Goal: Transaction & Acquisition: Book appointment/travel/reservation

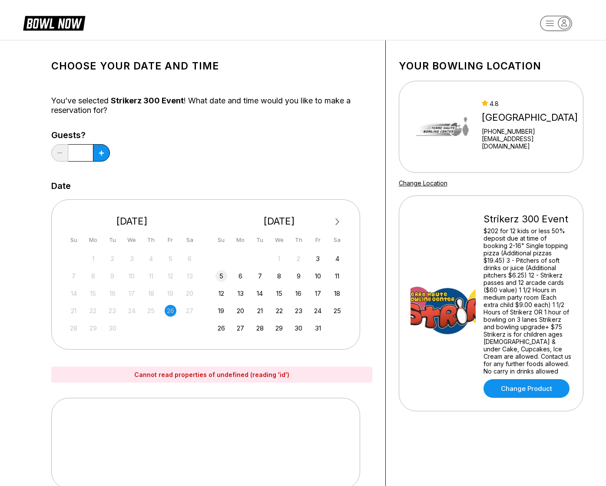
click at [224, 275] on div "5" at bounding box center [221, 276] width 12 height 12
drag, startPoint x: 473, startPoint y: 117, endPoint x: 523, endPoint y: 118, distance: 50.4
click at [523, 118] on div "[GEOGRAPHIC_DATA]" at bounding box center [531, 118] width 98 height 12
copy div "Terre Haute"
click at [239, 275] on div "6" at bounding box center [241, 276] width 12 height 12
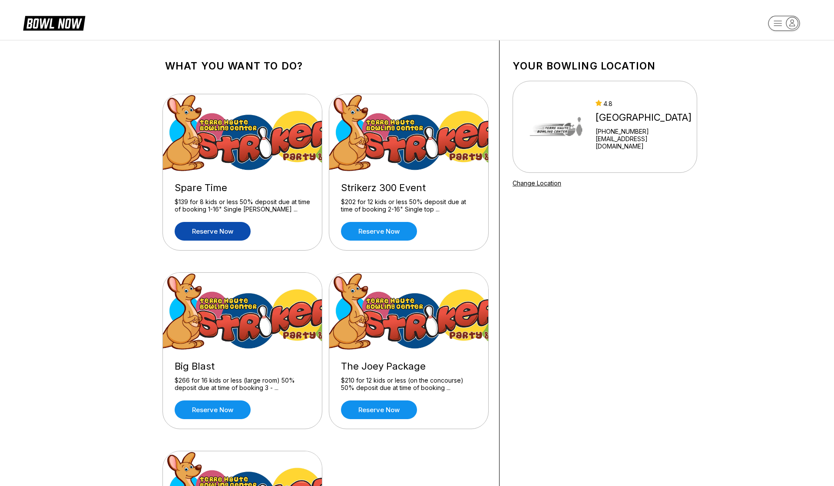
click at [198, 234] on link "Reserve now" at bounding box center [213, 231] width 76 height 19
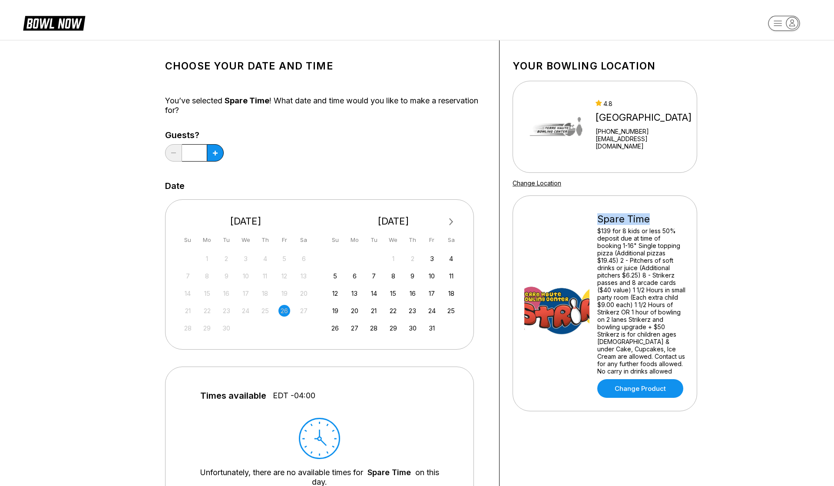
drag, startPoint x: 597, startPoint y: 219, endPoint x: 654, endPoint y: 218, distance: 56.9
click at [654, 218] on div "Spare Time" at bounding box center [641, 219] width 88 height 12
copy div "Spare Time"
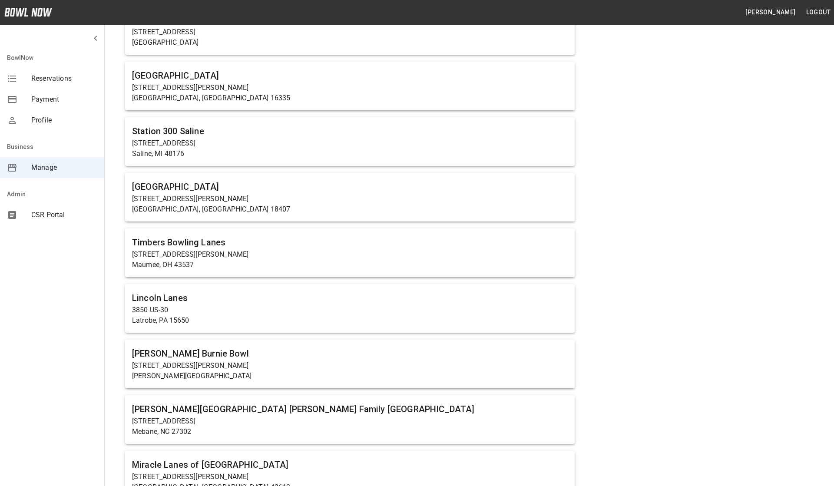
scroll to position [1985, 0]
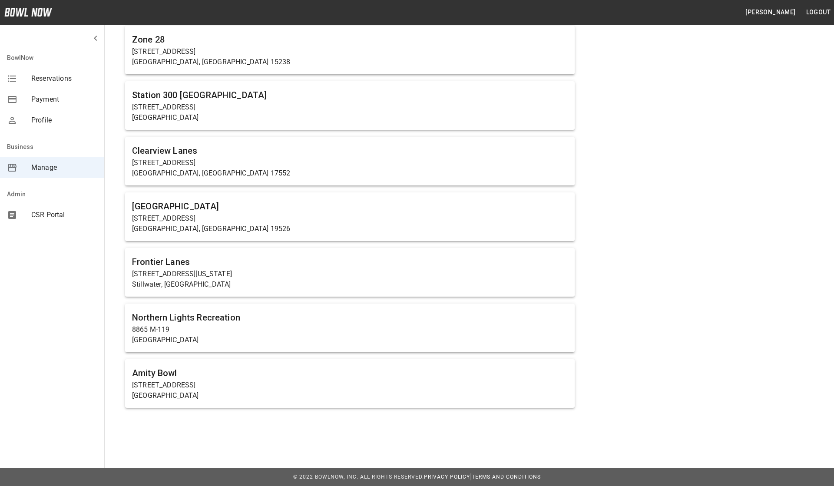
click at [48, 213] on span "CSR Portal" at bounding box center [64, 215] width 66 height 10
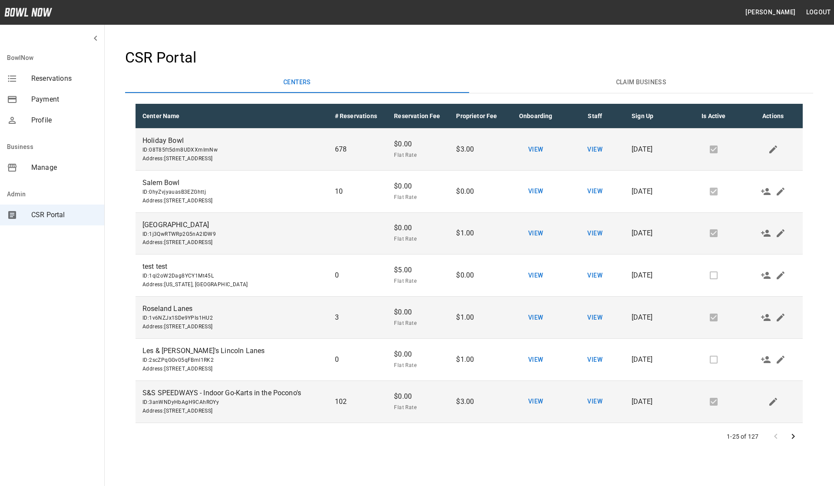
click at [794, 432] on icon "Go to next page" at bounding box center [793, 436] width 10 height 10
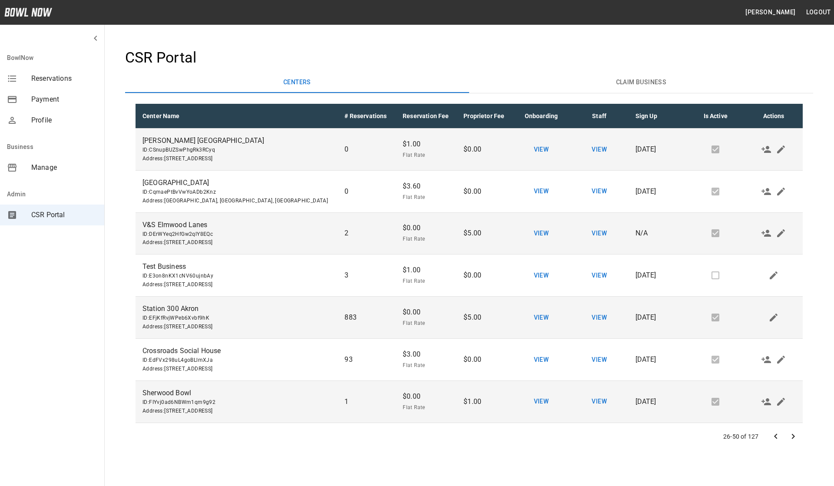
click at [792, 438] on icon "Go to next page" at bounding box center [793, 436] width 3 height 5
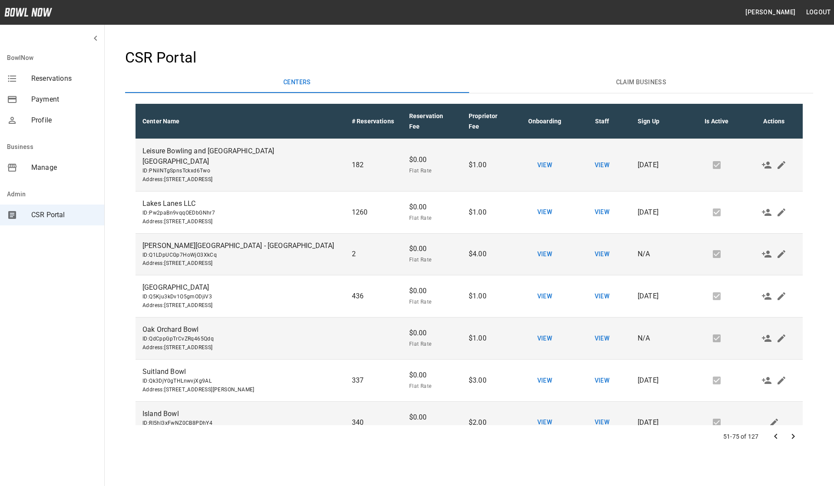
click at [792, 432] on icon "Go to next page" at bounding box center [793, 436] width 10 height 10
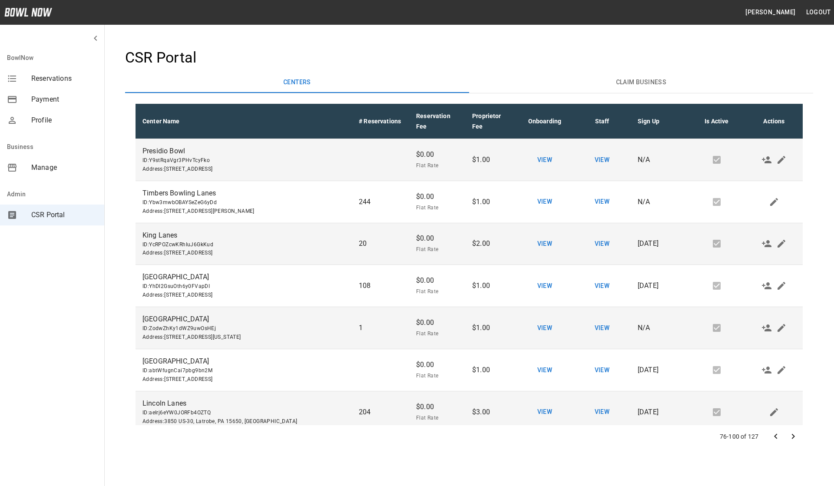
click at [794, 433] on icon "Go to next page" at bounding box center [793, 436] width 10 height 10
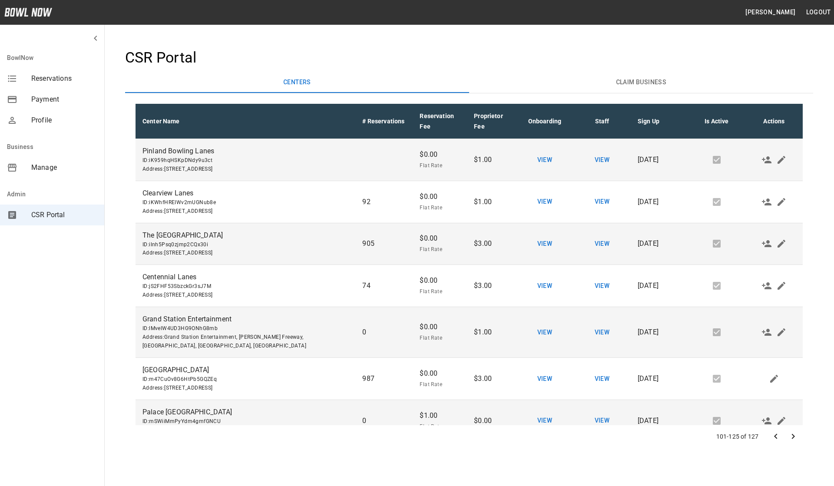
scroll to position [484, 0]
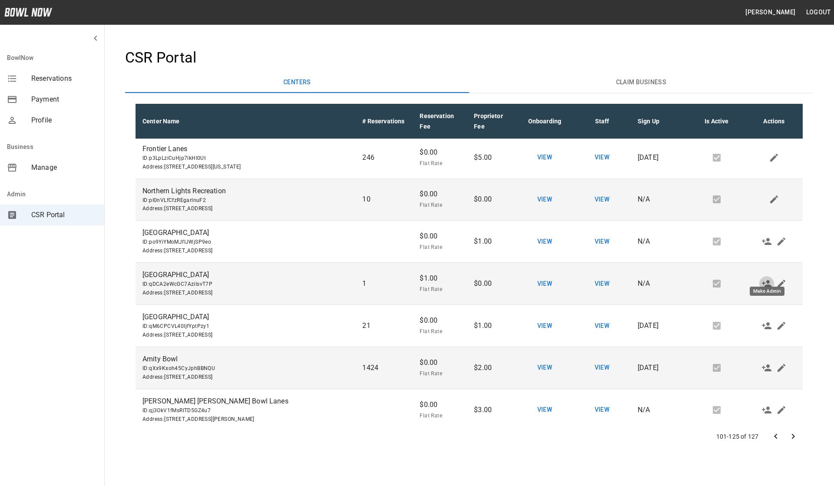
click at [765, 278] on icon "Make Admin" at bounding box center [766, 283] width 10 height 10
click at [602, 276] on button "View" at bounding box center [602, 284] width 28 height 16
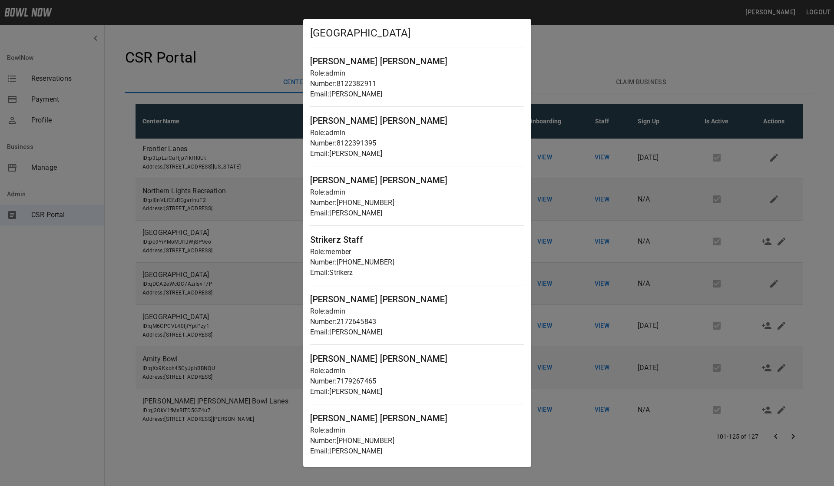
click at [636, 235] on div at bounding box center [417, 243] width 834 height 486
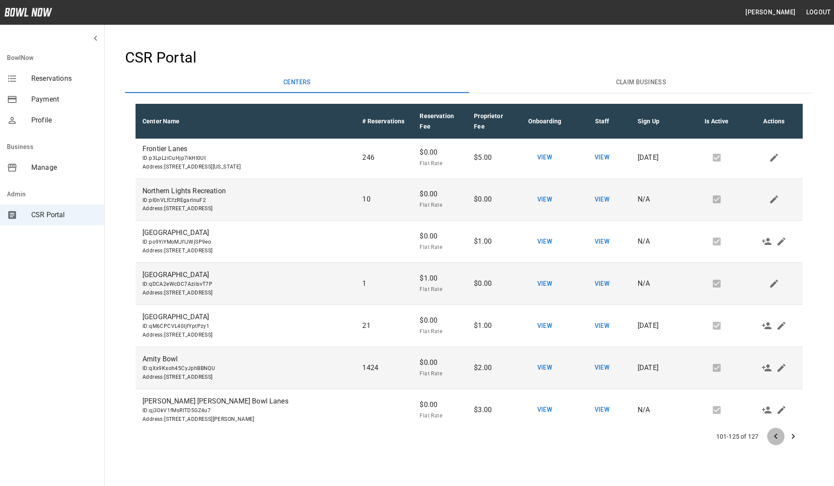
click at [777, 433] on icon "Go to previous page" at bounding box center [775, 436] width 10 height 10
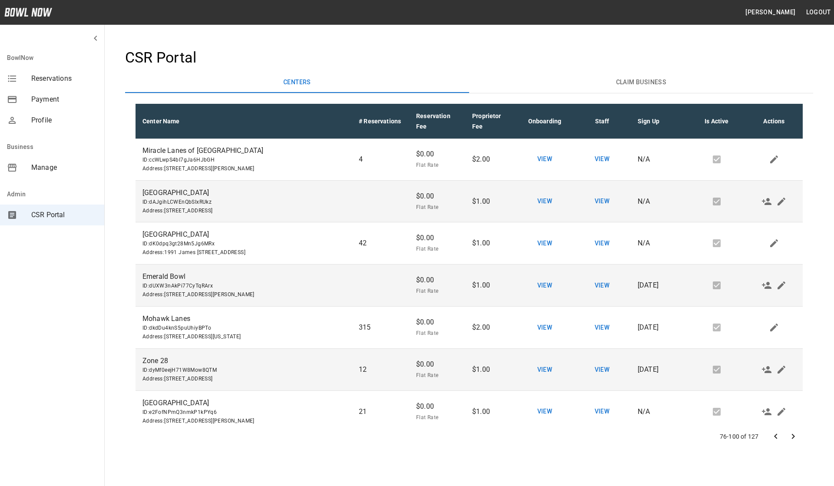
click at [795, 434] on icon "Go to next page" at bounding box center [793, 436] width 10 height 10
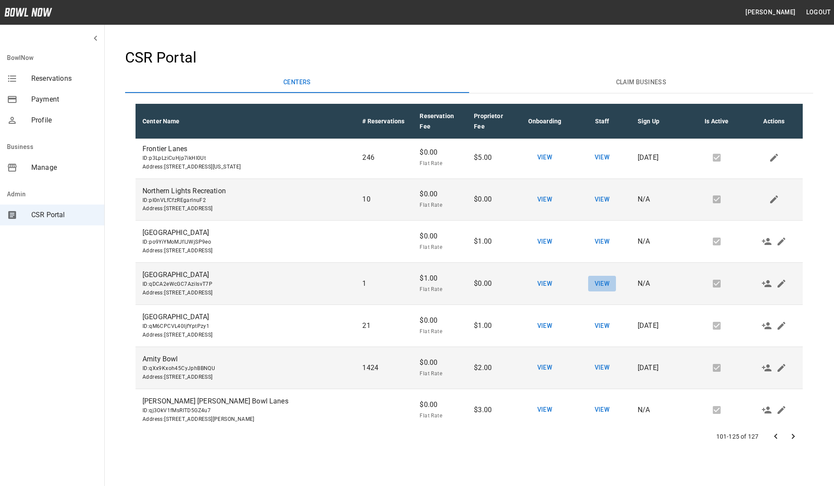
click at [596, 276] on button "View" at bounding box center [602, 284] width 28 height 16
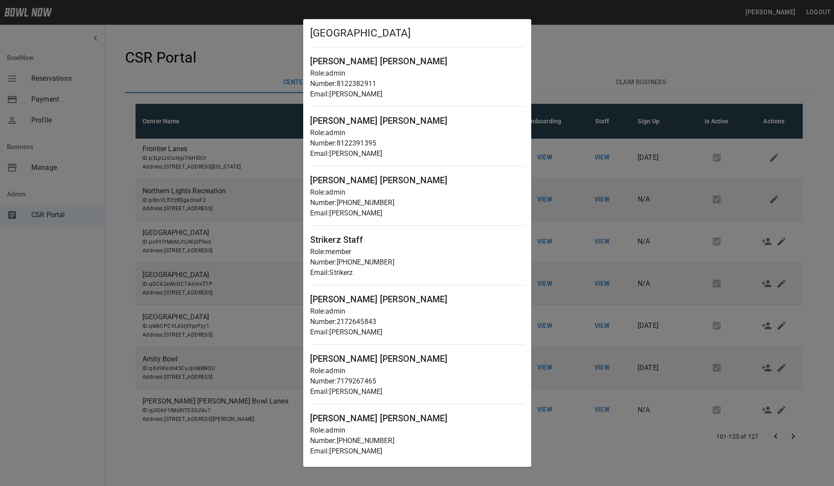
click at [606, 280] on div at bounding box center [417, 243] width 834 height 486
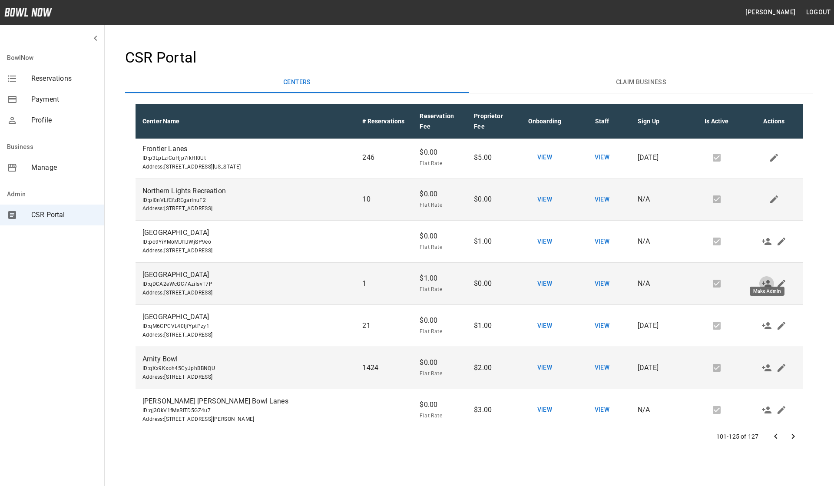
click at [765, 280] on icon "Make Admin" at bounding box center [767, 283] width 10 height 7
click at [776, 435] on icon "Go to previous page" at bounding box center [775, 436] width 10 height 10
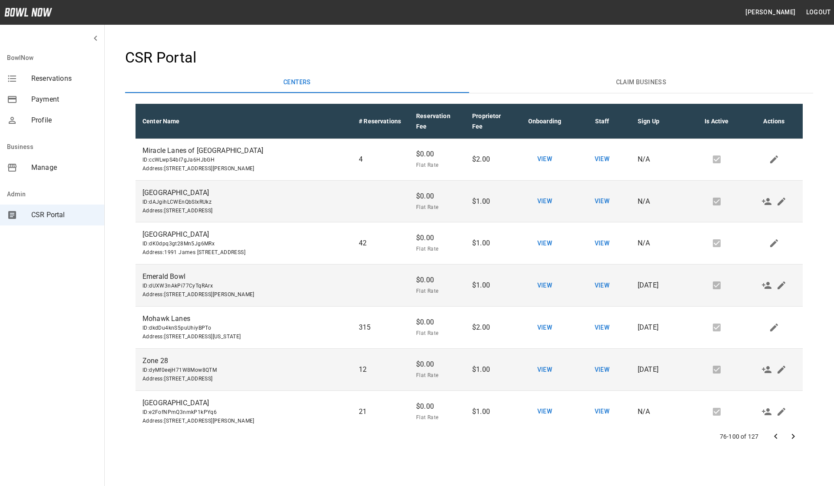
click at [794, 436] on icon "Go to next page" at bounding box center [793, 436] width 3 height 5
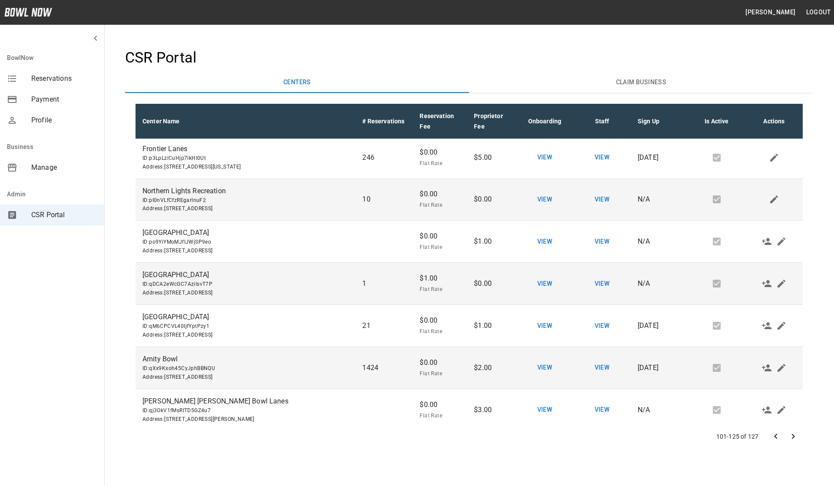
click at [598, 276] on button "View" at bounding box center [602, 284] width 28 height 16
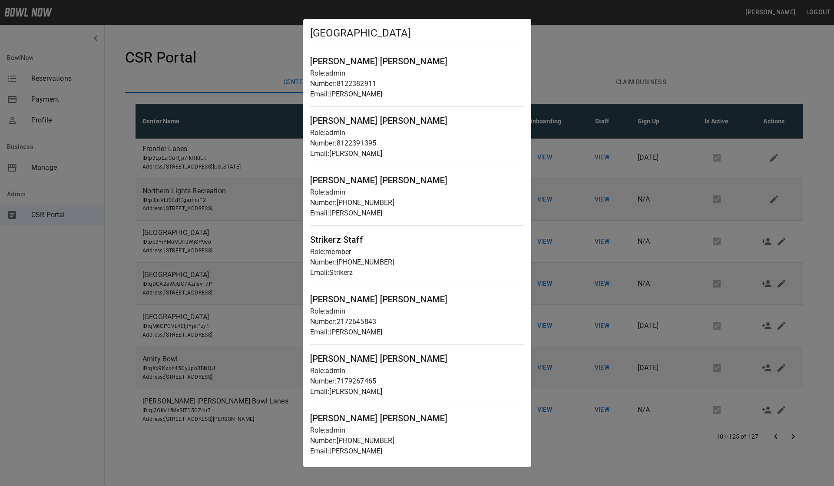
click at [163, 295] on div at bounding box center [417, 243] width 834 height 486
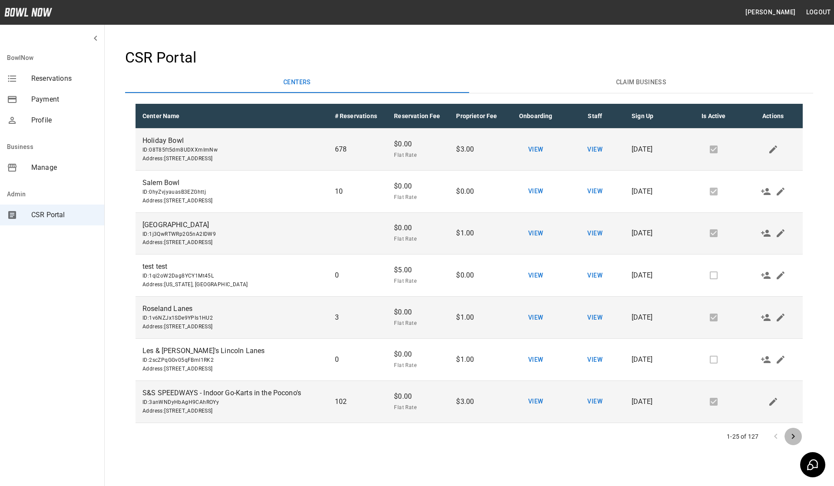
click at [795, 439] on icon "Go to next page" at bounding box center [793, 436] width 10 height 10
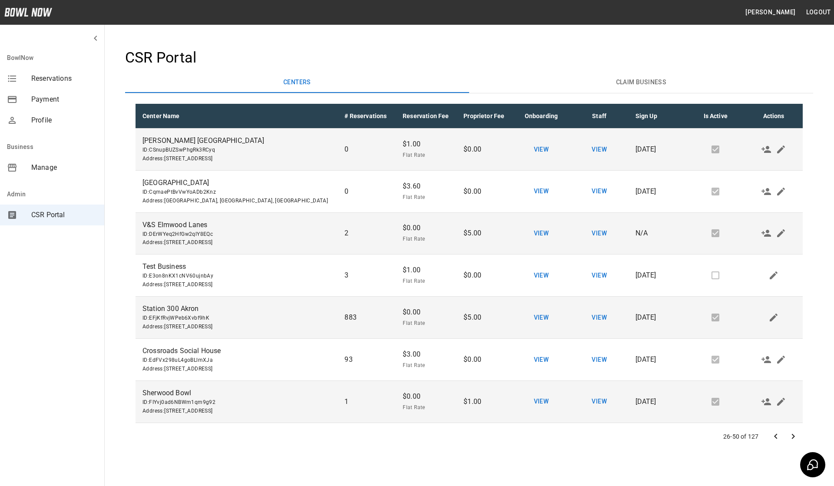
click at [795, 438] on icon "Go to next page" at bounding box center [793, 436] width 10 height 10
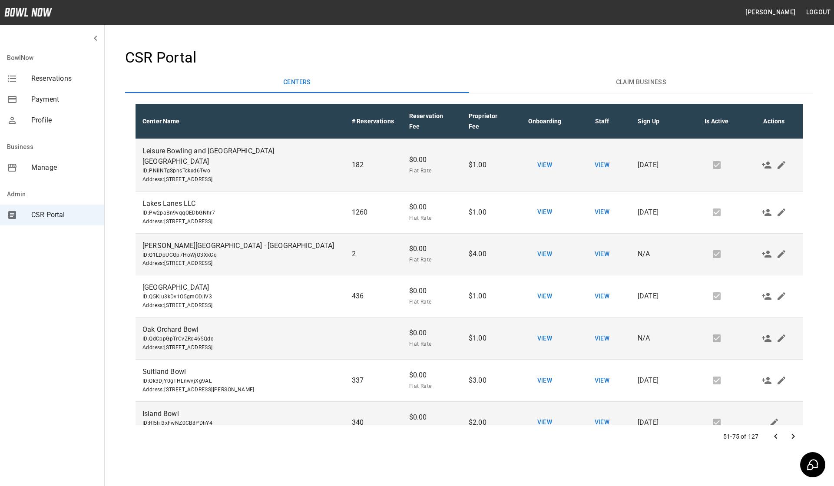
click at [795, 438] on icon "Go to next page" at bounding box center [793, 436] width 10 height 10
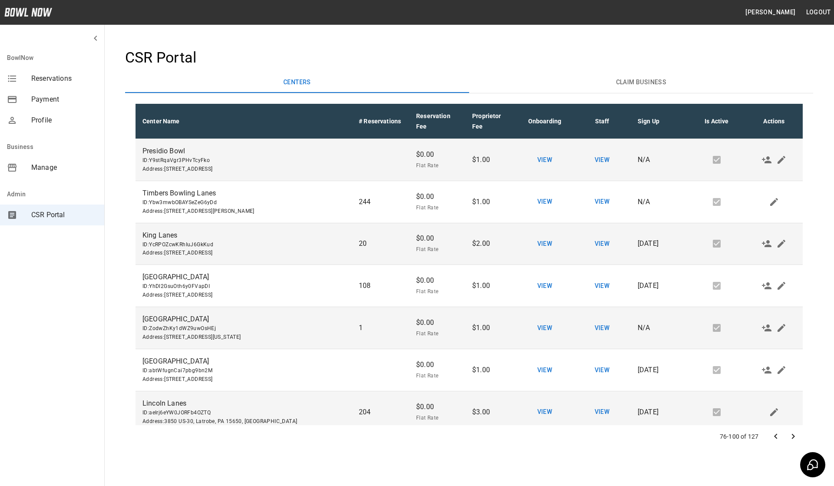
click at [793, 431] on icon "Go to next page" at bounding box center [793, 436] width 10 height 10
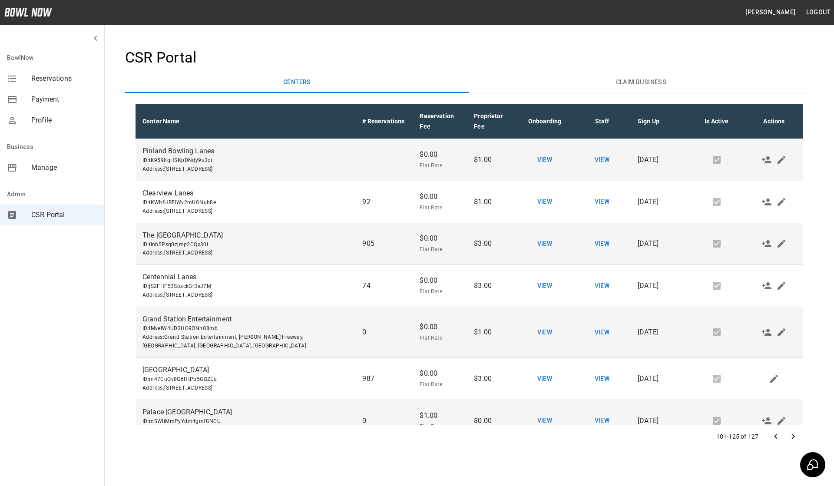
scroll to position [484, 0]
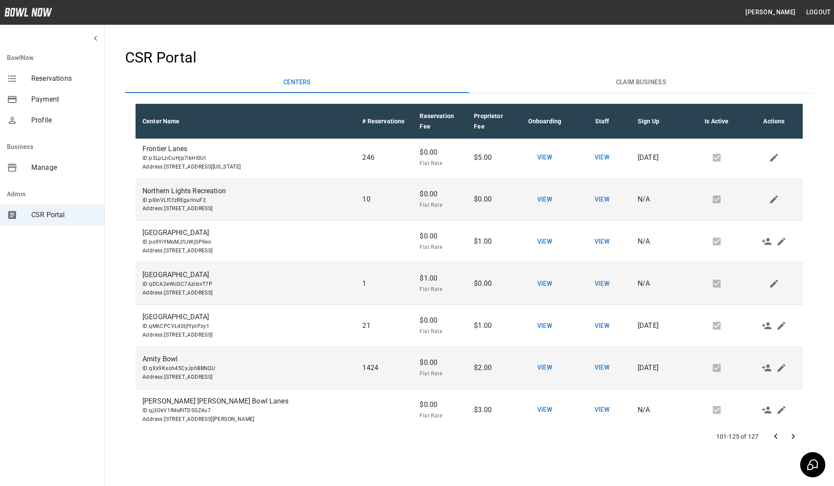
click at [605, 276] on button "View" at bounding box center [602, 284] width 28 height 16
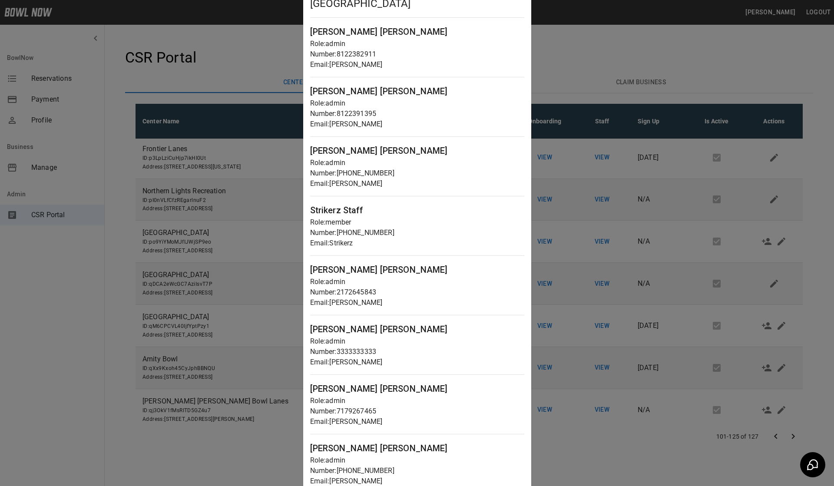
click at [790, 219] on div at bounding box center [417, 243] width 834 height 486
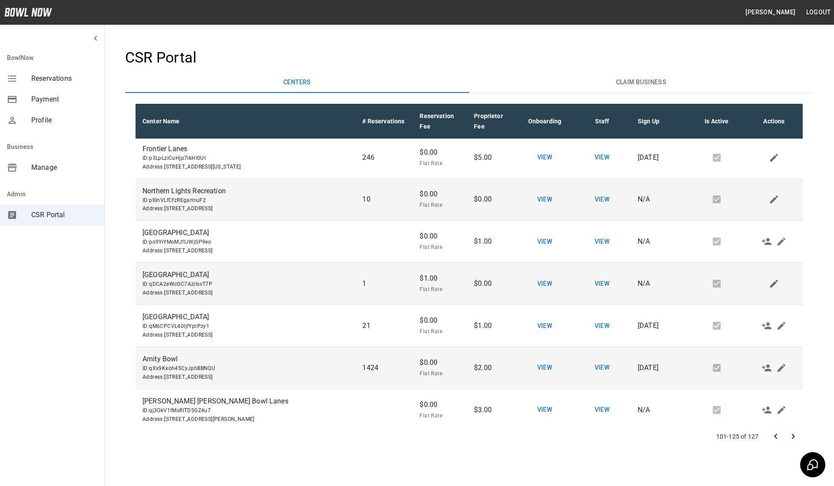
click at [46, 172] on span "Manage" at bounding box center [64, 167] width 66 height 10
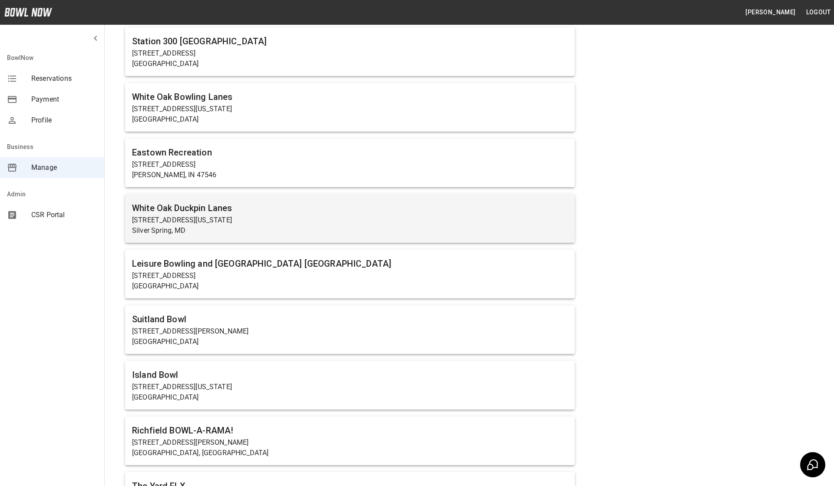
scroll to position [2041, 0]
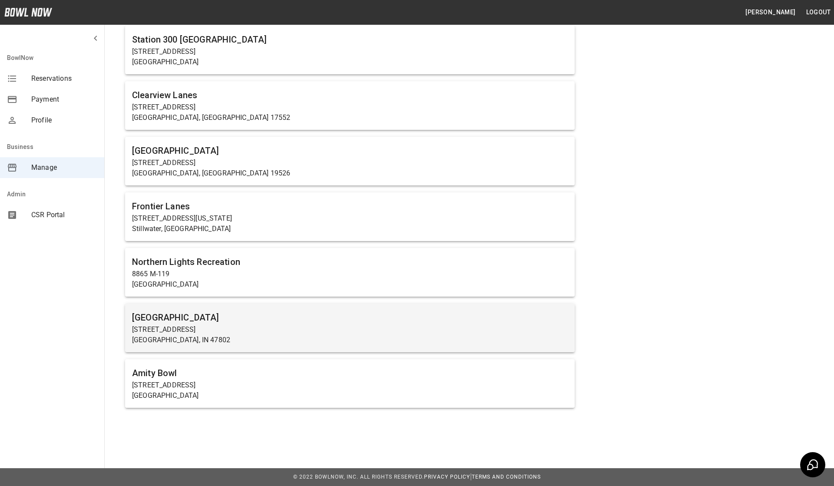
click at [311, 331] on p "600 E Springhill Dr" at bounding box center [350, 329] width 436 height 10
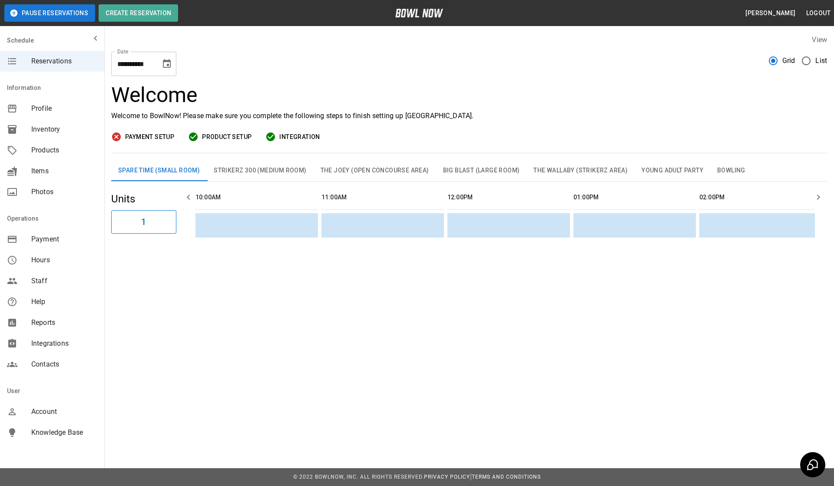
scroll to position [0, 756]
click at [69, 153] on span "Products" at bounding box center [64, 150] width 66 height 10
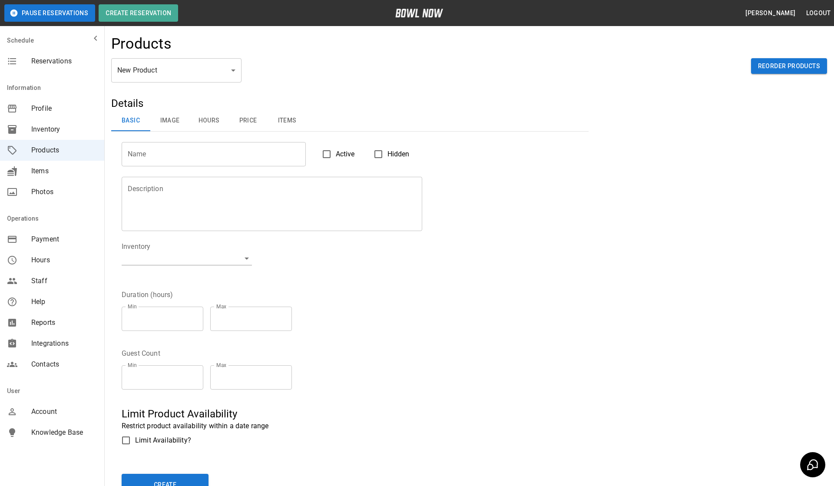
click at [201, 76] on body "Pause Reservations Create Reservation Dhuha Hasan hasan Logout Schedule Reserva…" at bounding box center [417, 280] width 834 height 560
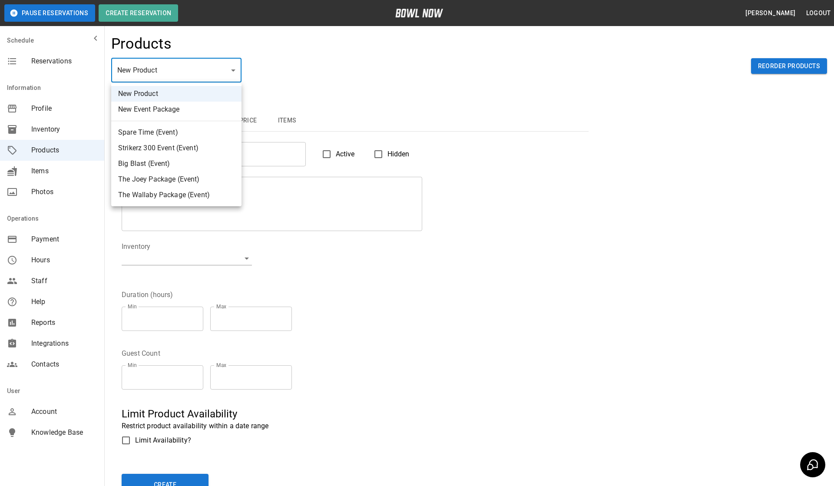
click at [167, 135] on li "Spare Time (Event)" at bounding box center [176, 133] width 130 height 16
type input "*"
type input "**********"
type textarea "**********"
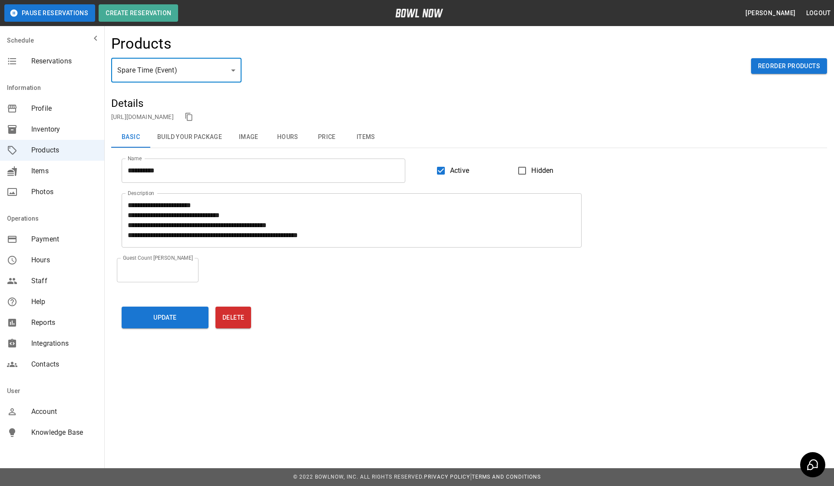
click at [374, 79] on div "Spare Time (Event) * ​ Reorder Products" at bounding box center [469, 77] width 716 height 38
click at [403, 88] on div "Spare Time (Event) * ​ Reorder Products" at bounding box center [469, 77] width 716 height 38
click at [316, 92] on div "Spare Time (Event) * ​ Reorder Products" at bounding box center [469, 77] width 716 height 38
click at [128, 103] on h5 "Details" at bounding box center [469, 103] width 716 height 14
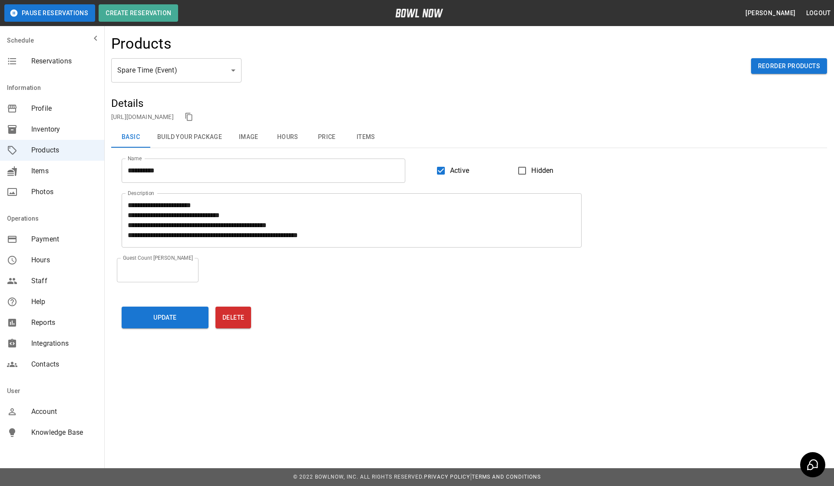
click at [175, 92] on div "Spare Time (Event) * ​ Reorder Products" at bounding box center [469, 77] width 716 height 38
click at [199, 69] on body "**********" at bounding box center [417, 243] width 834 height 486
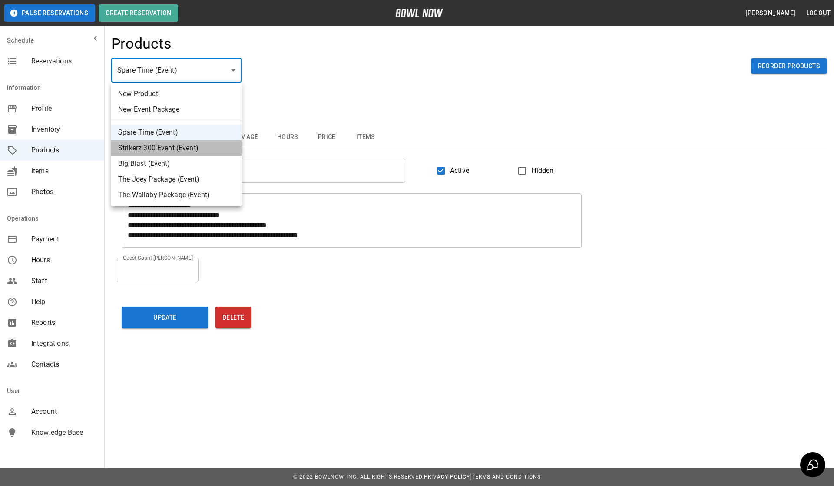
click at [177, 147] on li "Strikerz 300 Event (Event)" at bounding box center [176, 148] width 130 height 16
type input "*"
type input "**********"
type textarea "**********"
type input "**"
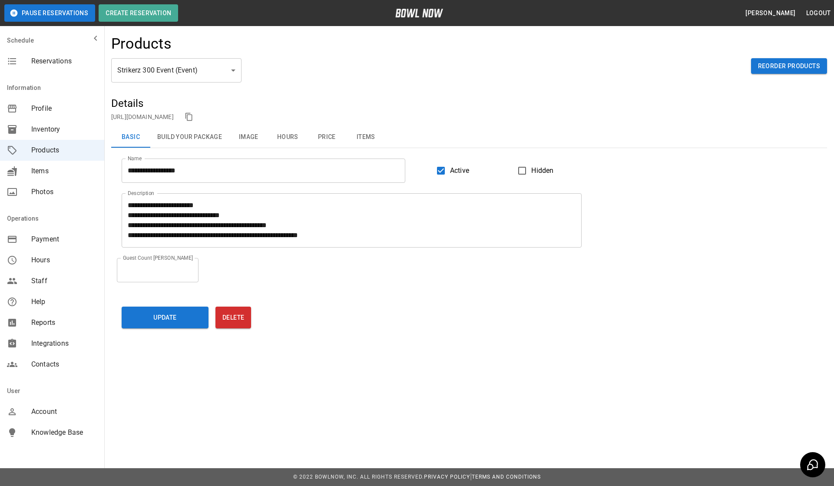
click at [503, 82] on div "Strikerz 300 Event (Event) * ​ Reorder Products" at bounding box center [469, 77] width 716 height 38
click at [360, 77] on div "Strikerz 300 Event (Event) * ​ Reorder Products" at bounding box center [469, 77] width 716 height 38
click at [473, 63] on div "Strikerz 300 Event (Event) * ​ Reorder Products" at bounding box center [469, 77] width 716 height 38
click at [311, 80] on div "Strikerz 300 Event (Event) * ​ Reorder Products" at bounding box center [469, 77] width 716 height 38
click at [198, 139] on button "Build Your Package" at bounding box center [189, 137] width 79 height 21
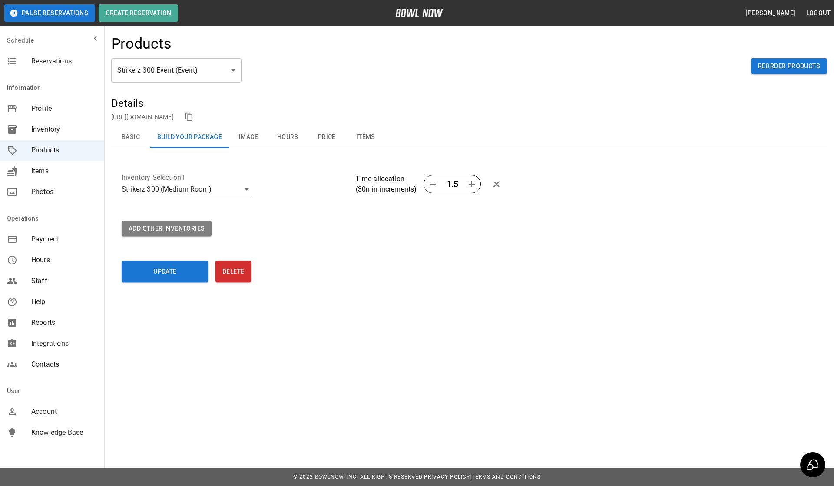
click at [52, 129] on span "Inventory" at bounding box center [64, 129] width 66 height 10
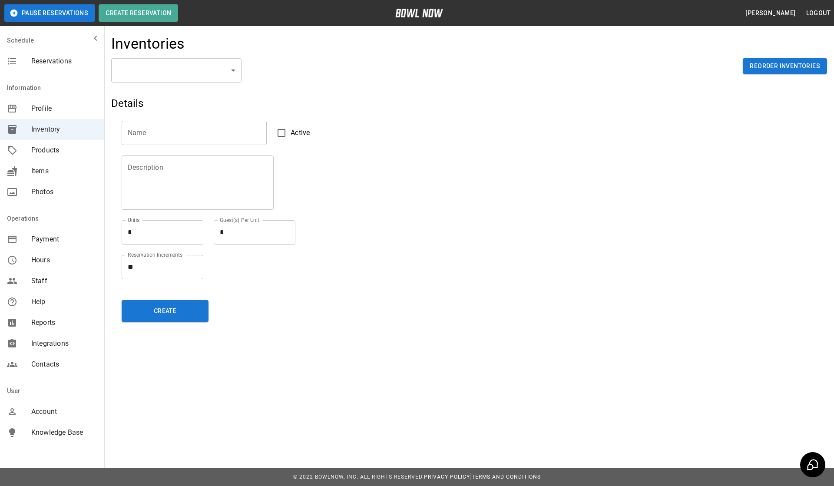
click at [161, 72] on body "Pause Reservations Create Reservation Dhuha Hasan hasan Logout Schedule Reserva…" at bounding box center [417, 243] width 834 height 486
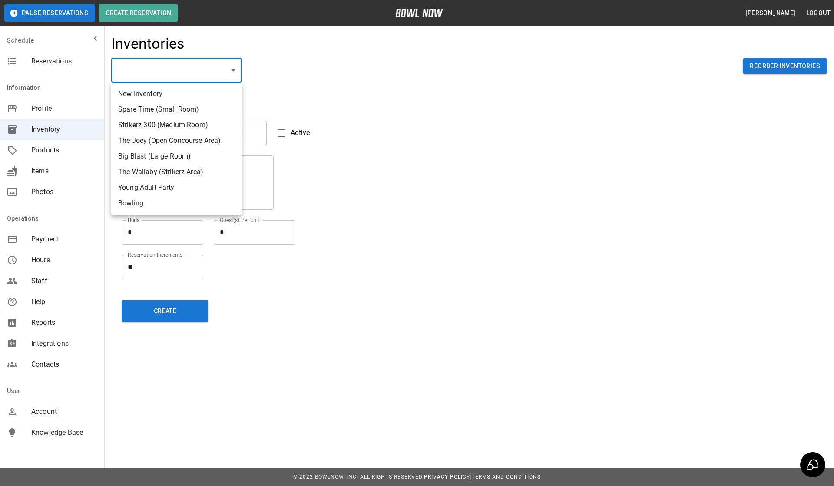
click at [167, 123] on li "Strikerz 300 (Medium Room)" at bounding box center [176, 125] width 130 height 16
type input "**********"
type textarea "*"
type textarea "**"
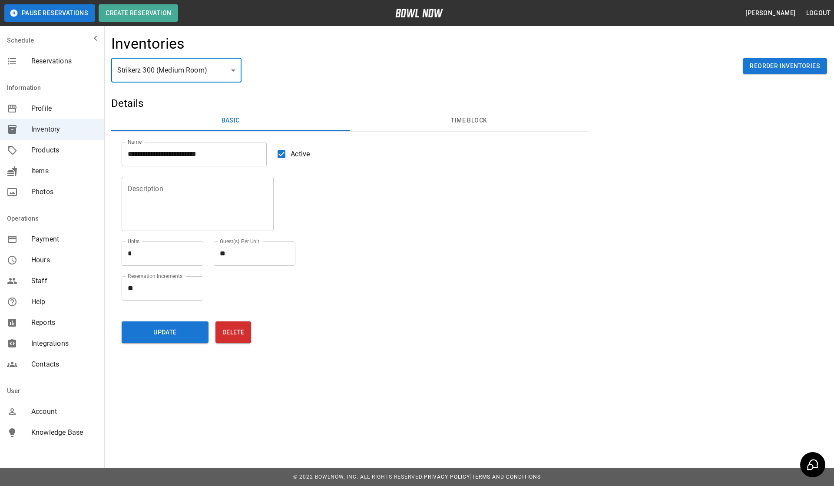
click at [191, 152] on input "**********" at bounding box center [194, 154] width 145 height 24
click at [53, 156] on div "Products" at bounding box center [52, 150] width 104 height 21
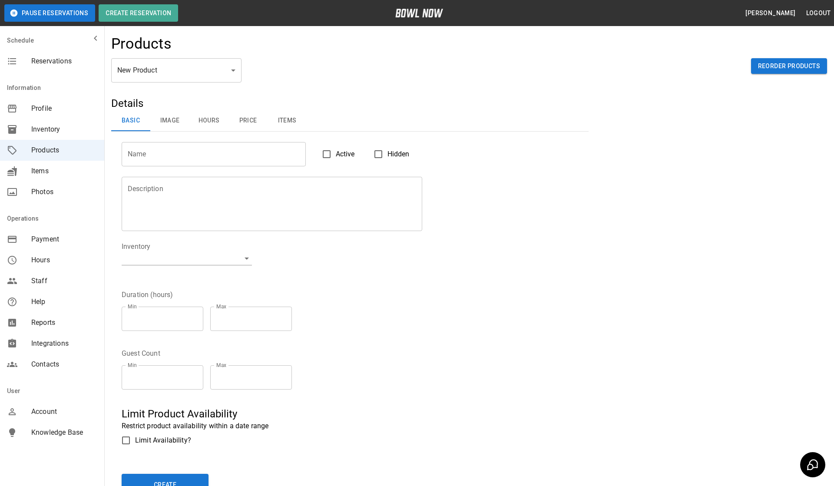
click at [217, 78] on body "Pause Reservations Create Reservation Dhuha Hasan hasan Logout Schedule Reserva…" at bounding box center [417, 280] width 834 height 560
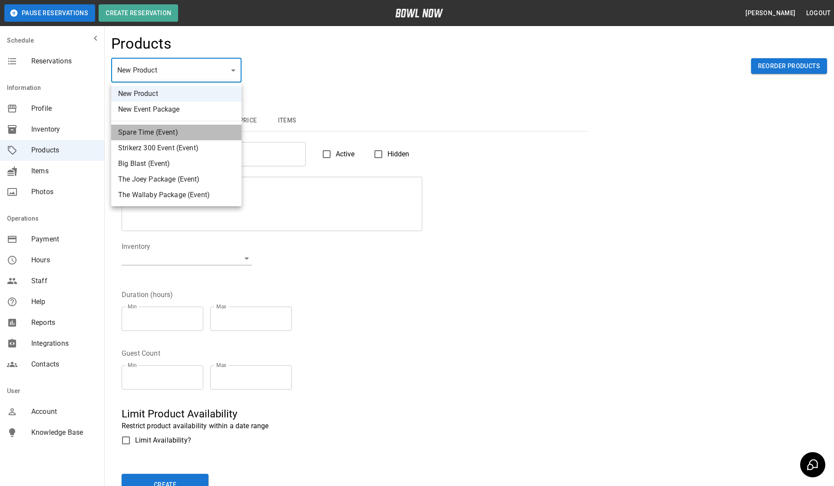
click at [173, 128] on li "Spare Time (Event)" at bounding box center [176, 133] width 130 height 16
type input "*"
type input "**********"
type textarea "**********"
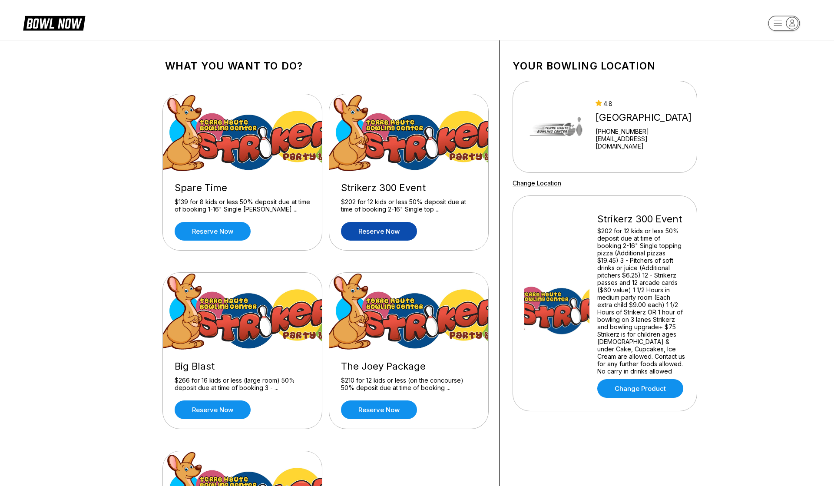
click at [397, 233] on link "Reserve now" at bounding box center [379, 231] width 76 height 19
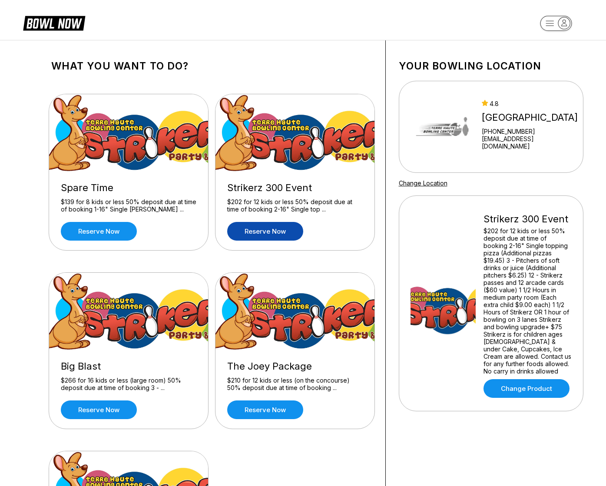
click at [256, 231] on link "Reserve now" at bounding box center [265, 231] width 76 height 19
click at [272, 231] on link "Reserve now" at bounding box center [265, 231] width 76 height 19
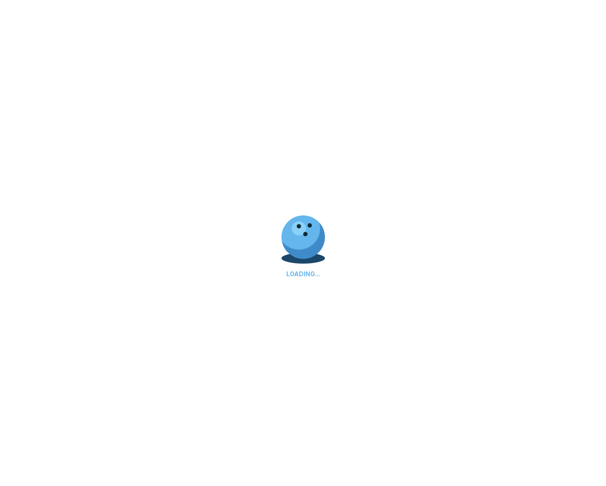
click at [462, 143] on div "LOADING..." at bounding box center [303, 243] width 606 height 486
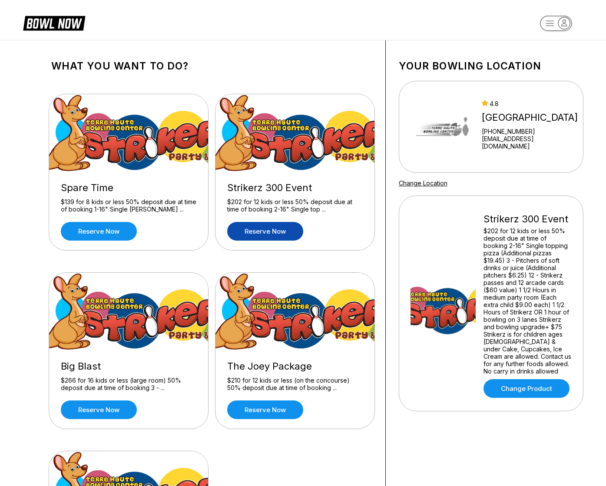
click at [263, 228] on link "Reserve now" at bounding box center [265, 231] width 76 height 19
click at [270, 232] on link "Reserve now" at bounding box center [265, 231] width 76 height 19
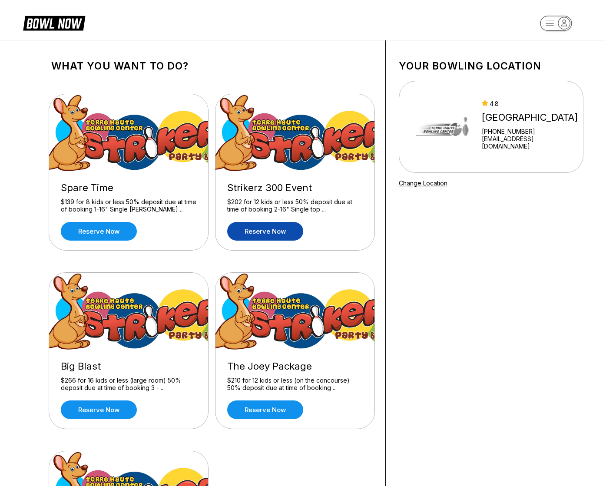
click at [288, 228] on link "Reserve now" at bounding box center [265, 231] width 76 height 19
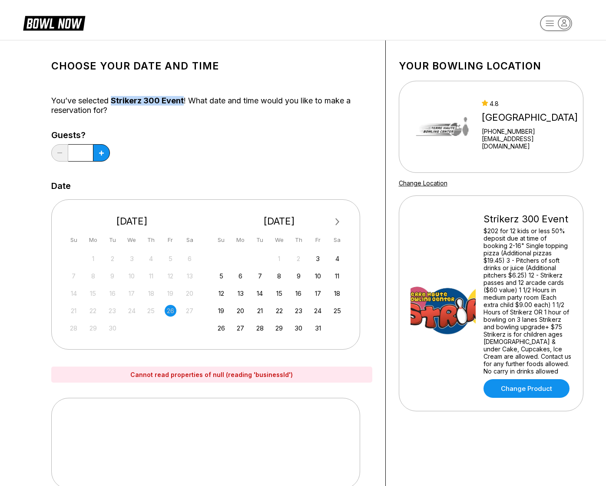
drag, startPoint x: 114, startPoint y: 100, endPoint x: 182, endPoint y: 103, distance: 68.7
click at [182, 103] on div "You’ve selected Strikerz 300 Event ! What date and time would you like to make …" at bounding box center [211, 105] width 321 height 19
copy span "Strikerz 300 Event"
click at [224, 274] on div "5" at bounding box center [221, 276] width 12 height 12
click at [260, 274] on div "7" at bounding box center [260, 276] width 12 height 12
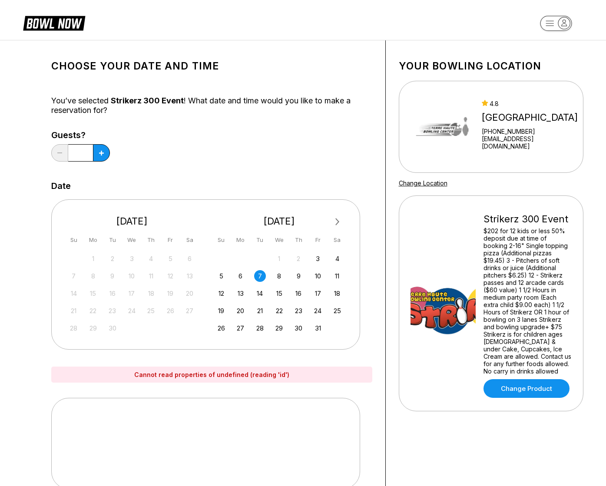
click at [364, 317] on div "Next Month [DATE] Su Mo Tu We Th Fr Sa 31 1 2 3 4 5 6 7 8 9 10 11 12 13 14 15 1…" at bounding box center [211, 271] width 321 height 160
